Goal: Check status

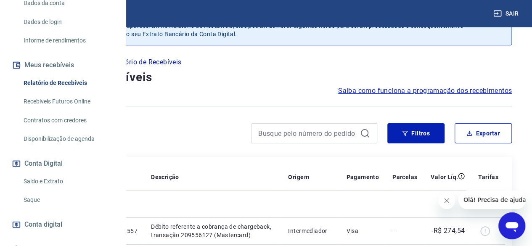
scroll to position [134, 0]
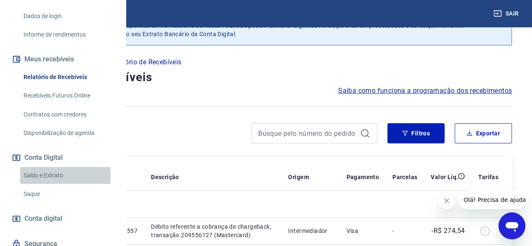
click at [43, 184] on link "Saldo e Extrato" at bounding box center [68, 175] width 96 height 17
